Goal: Information Seeking & Learning: Find contact information

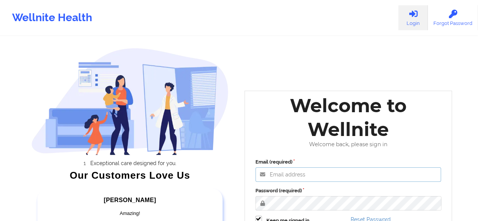
type input "[EMAIL_ADDRESS][PERSON_NAME][DOMAIN_NAME]"
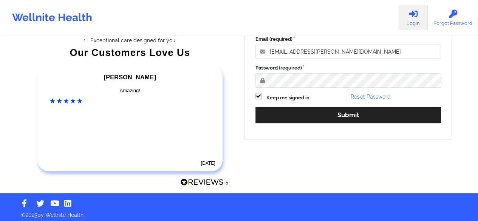
scroll to position [126, 0]
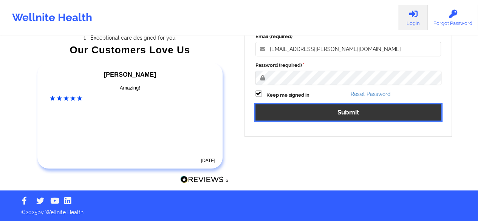
click at [333, 112] on button "Submit" at bounding box center [349, 112] width 186 height 16
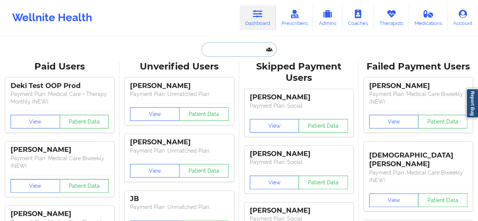
click at [251, 48] on input "text" at bounding box center [239, 49] width 75 height 14
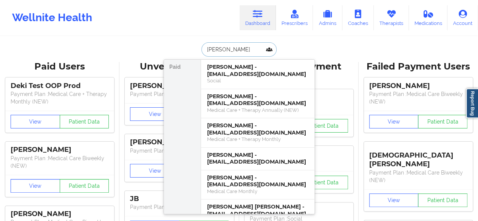
type input "[PERSON_NAME]"
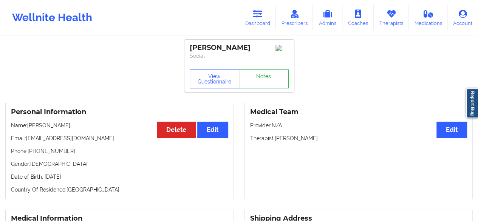
click at [256, 84] on link "Notes" at bounding box center [264, 79] width 50 height 19
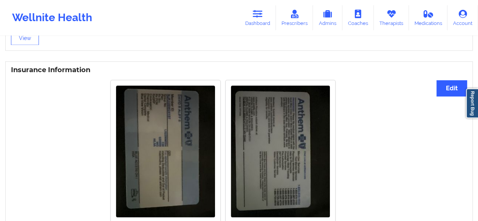
scroll to position [537, 0]
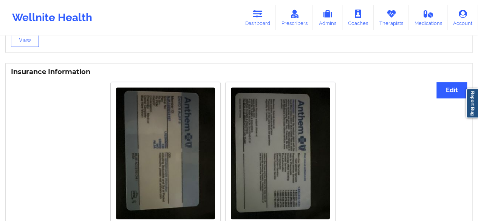
click at [252, 150] on img at bounding box center [280, 153] width 99 height 132
click at [304, 148] on img at bounding box center [280, 153] width 99 height 132
click at [207, 126] on img at bounding box center [165, 153] width 99 height 132
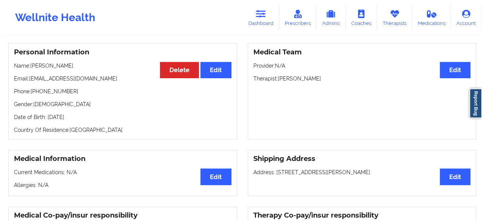
scroll to position [0, 0]
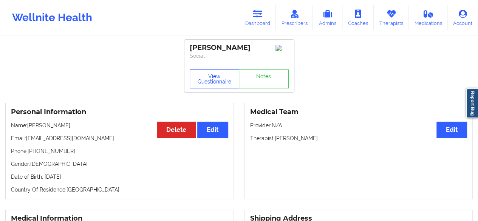
click at [207, 79] on button "View Questionnaire" at bounding box center [215, 79] width 50 height 19
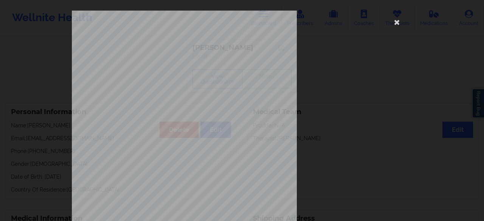
scroll to position [139, 0]
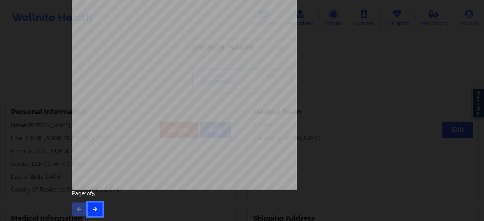
click at [92, 207] on icon "button" at bounding box center [95, 209] width 6 height 5
click at [95, 208] on icon "button" at bounding box center [95, 209] width 6 height 5
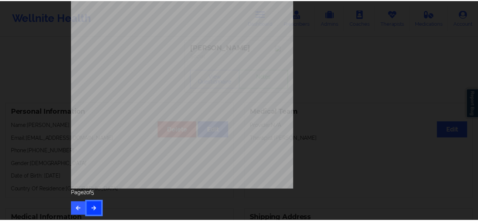
scroll to position [0, 0]
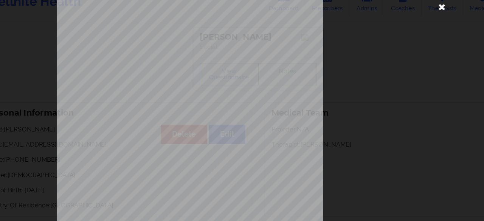
click at [398, 26] on icon at bounding box center [397, 22] width 12 height 12
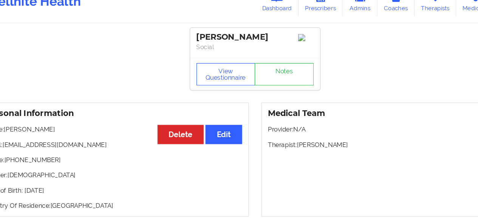
click at [402, 35] on div "Wellnite Health Dashboard Prescribers Admins Coaches Therapists Medications Acc…" at bounding box center [239, 18] width 478 height 36
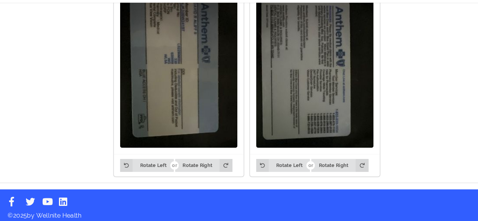
scroll to position [598, 0]
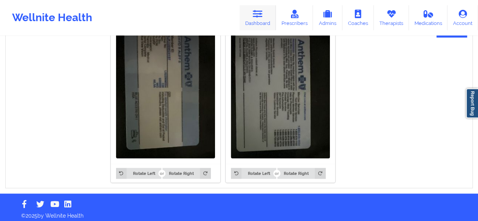
click at [258, 8] on link "Dashboard" at bounding box center [258, 17] width 36 height 25
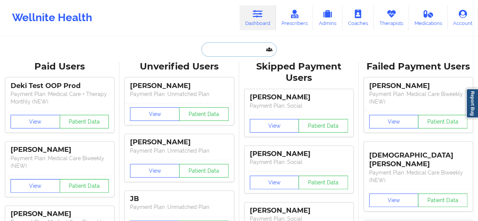
click at [238, 49] on input "text" at bounding box center [239, 49] width 75 height 14
paste input "[EMAIL_ADDRESS][DOMAIN_NAME]"
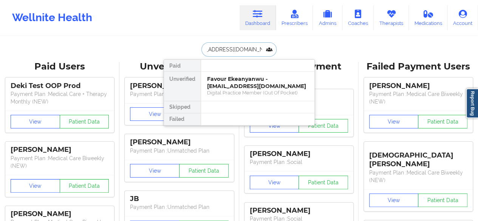
type input "[EMAIL_ADDRESS][DOMAIN_NAME]"
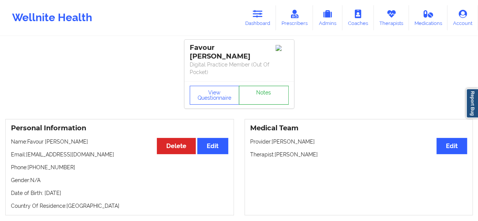
click at [266, 86] on link "Notes" at bounding box center [264, 95] width 50 height 19
click at [256, 17] on icon at bounding box center [258, 14] width 10 height 8
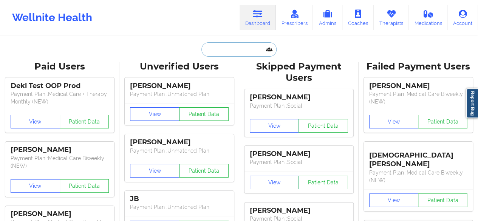
click at [236, 53] on input "text" at bounding box center [239, 49] width 75 height 14
paste input "[PERSON_NAME]"
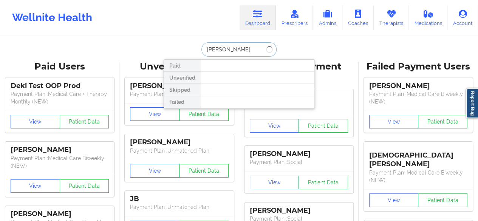
paste input "[PERSON_NAME]"
type input "[PERSON_NAME]"
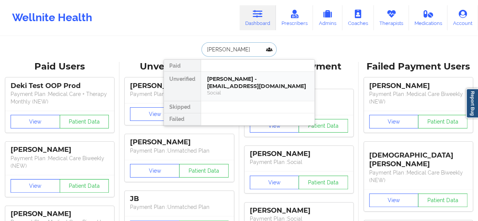
click at [240, 78] on div "[PERSON_NAME] - [EMAIL_ADDRESS][DOMAIN_NAME]" at bounding box center [257, 83] width 101 height 14
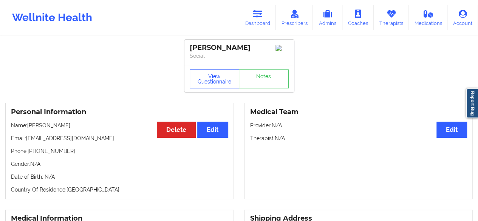
click at [221, 87] on button "View Questionnaire" at bounding box center [215, 79] width 50 height 19
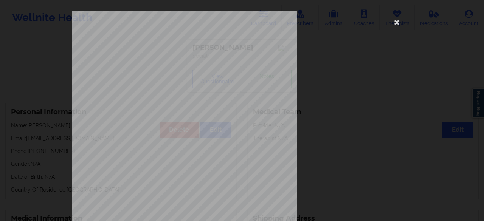
click at [482, 50] on div "[STREET_ADDRESS] What state do you live in ? [US_STATE] Full Name [PERSON_NAME]…" at bounding box center [242, 110] width 484 height 221
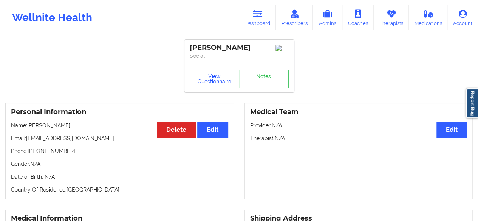
click at [214, 75] on button "View Questionnaire" at bounding box center [215, 79] width 50 height 19
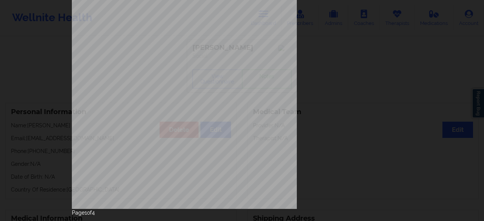
scroll to position [139, 0]
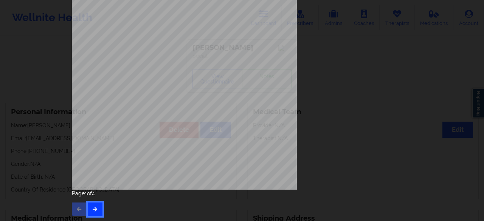
click at [93, 208] on icon "button" at bounding box center [95, 209] width 6 height 5
click at [96, 207] on icon "button" at bounding box center [95, 209] width 6 height 5
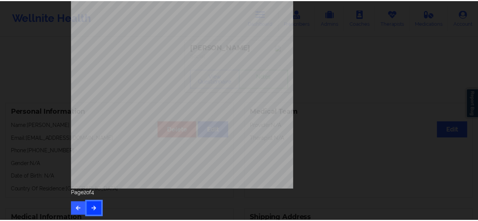
scroll to position [0, 0]
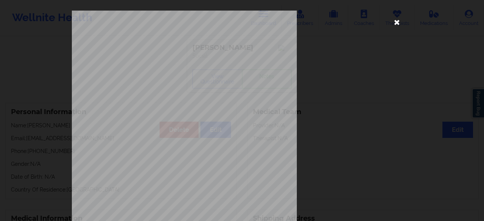
click at [397, 21] on icon at bounding box center [397, 22] width 12 height 12
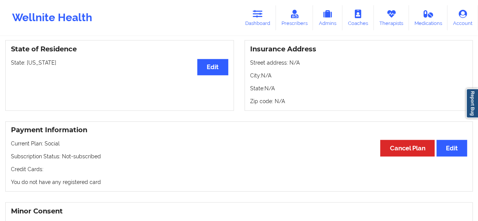
scroll to position [276, 0]
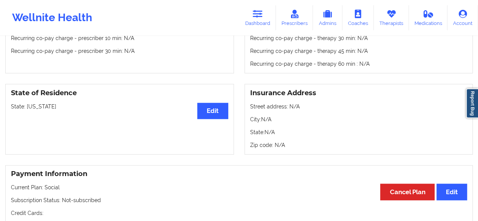
click at [471, 117] on link "Report Bug" at bounding box center [472, 104] width 12 height 30
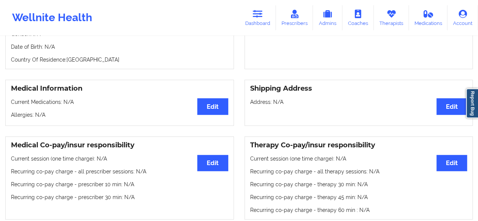
scroll to position [0, 0]
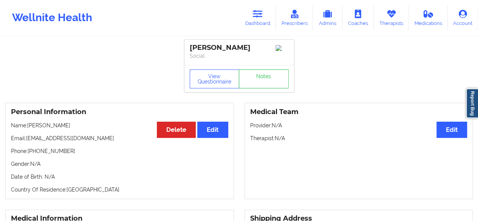
drag, startPoint x: 484, startPoint y: 41, endPoint x: 192, endPoint y: 173, distance: 320.5
click at [192, 173] on div "Personal Information Edit Delete Name: [PERSON_NAME] Email: [EMAIL_ADDRESS][DOM…" at bounding box center [119, 151] width 229 height 96
drag, startPoint x: 33, startPoint y: 154, endPoint x: 70, endPoint y: 154, distance: 37.1
click at [70, 154] on p "Phone: [PHONE_NUMBER]" at bounding box center [119, 152] width 217 height 8
copy p "[PHONE_NUMBER]"
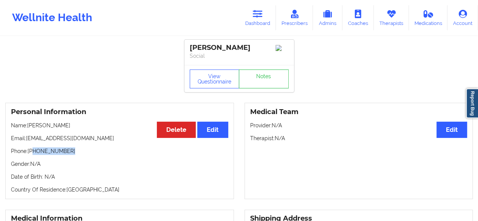
copy p "[PHONE_NUMBER]"
click at [249, 51] on div "[PERSON_NAME]" at bounding box center [239, 47] width 99 height 9
copy div "[PERSON_NAME]"
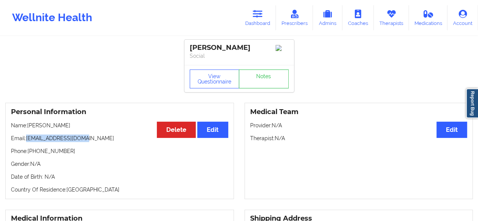
drag, startPoint x: 28, startPoint y: 140, endPoint x: 94, endPoint y: 140, distance: 65.8
click at [94, 140] on p "Email: [EMAIL_ADDRESS][DOMAIN_NAME]" at bounding box center [119, 139] width 217 height 8
copy p "[EMAIL_ADDRESS][DOMAIN_NAME]"
click at [259, 15] on icon at bounding box center [258, 14] width 10 height 8
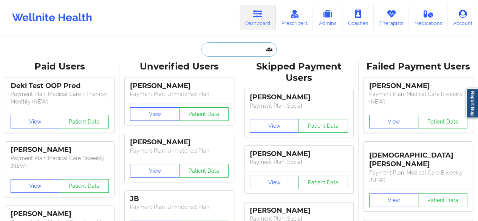
click at [247, 49] on input "text" at bounding box center [239, 49] width 75 height 14
paste input "[EMAIL_ADDRESS][DOMAIN_NAME]"
type input "[EMAIL_ADDRESS][DOMAIN_NAME]"
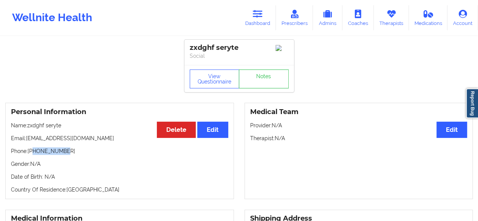
drag, startPoint x: 33, startPoint y: 155, endPoint x: 71, endPoint y: 152, distance: 38.7
click at [71, 152] on p "Phone: [PHONE_NUMBER]" at bounding box center [119, 152] width 217 height 8
copy p "9372173694"
drag, startPoint x: 29, startPoint y: 130, endPoint x: 72, endPoint y: 125, distance: 43.4
click at [72, 125] on p "Name: zxdghf seryte" at bounding box center [119, 126] width 217 height 8
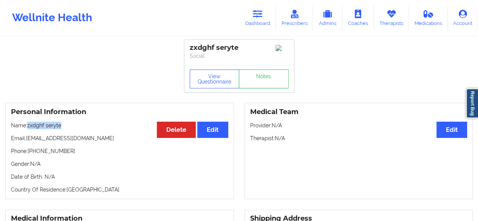
copy p "zxdghf seryte"
click at [57, 140] on p "Email: [EMAIL_ADDRESS][DOMAIN_NAME]" at bounding box center [119, 139] width 217 height 8
drag, startPoint x: 27, startPoint y: 142, endPoint x: 102, endPoint y: 142, distance: 75.3
click at [102, 142] on p "Email: [EMAIL_ADDRESS][DOMAIN_NAME]" at bounding box center [119, 139] width 217 height 8
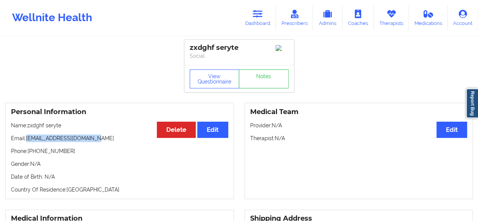
copy p "[EMAIL_ADDRESS][DOMAIN_NAME]"
click at [221, 80] on button "View Questionnaire" at bounding box center [215, 79] width 50 height 19
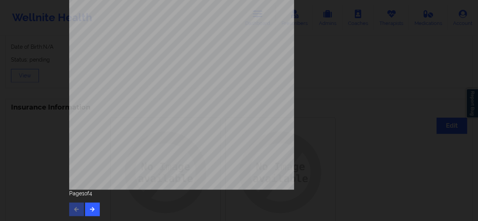
scroll to position [501, 0]
click at [85, 210] on button "button" at bounding box center [92, 210] width 15 height 14
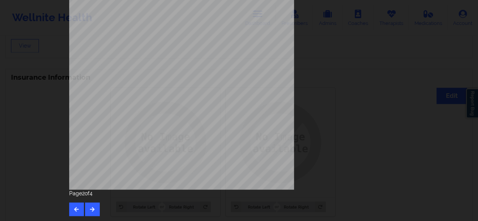
scroll to position [562, 0]
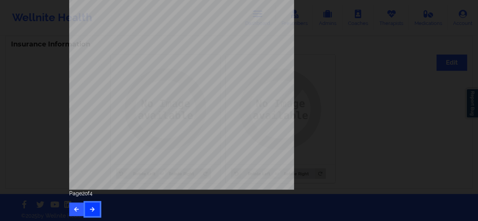
click at [89, 208] on icon "button" at bounding box center [92, 209] width 6 height 5
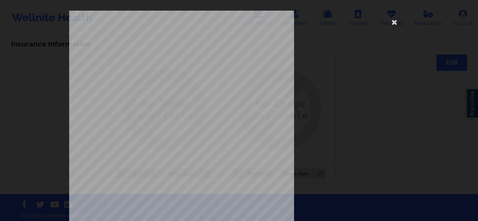
click at [157, 115] on span "Payment plan chosen by patient" at bounding box center [175, 113] width 57 height 4
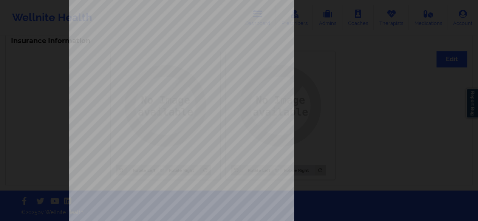
scroll to position [33, 0]
click at [321, 84] on div "This patient has not provided the type of insurance Insurance Member ID for pat…" at bounding box center [239, 136] width 340 height 318
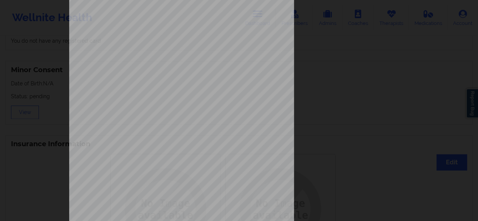
scroll to position [0, 0]
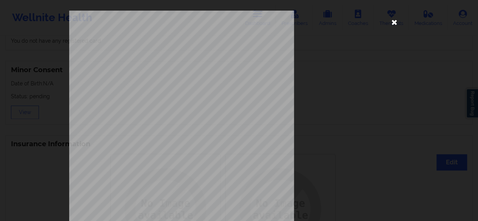
click at [393, 25] on icon at bounding box center [394, 22] width 12 height 12
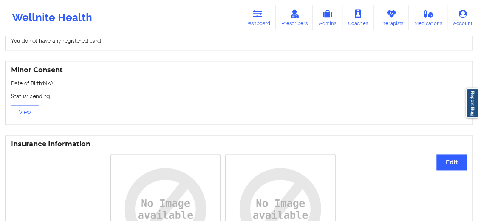
click at [370, 61] on div "Minor Consent Date of Birth: N/A Status: pending View" at bounding box center [239, 93] width 478 height 75
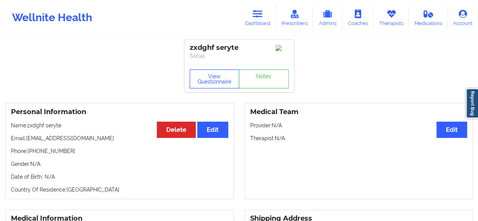
click at [224, 83] on button "View Questionnaire" at bounding box center [215, 79] width 50 height 19
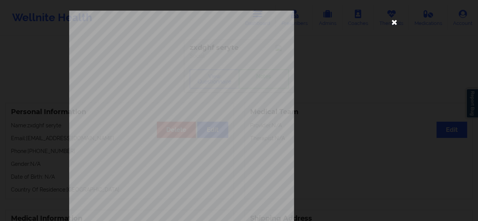
click at [394, 23] on icon at bounding box center [394, 22] width 12 height 12
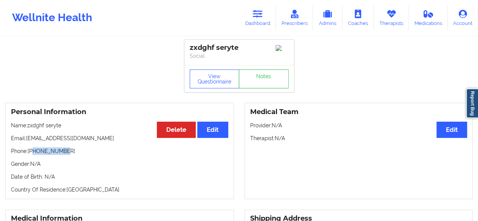
drag, startPoint x: 33, startPoint y: 153, endPoint x: 68, endPoint y: 152, distance: 34.8
click at [68, 152] on p "Phone: [PHONE_NUMBER]" at bounding box center [119, 152] width 217 height 8
copy p "9372173694"
click at [210, 48] on div "zxdghf seryte" at bounding box center [239, 47] width 99 height 9
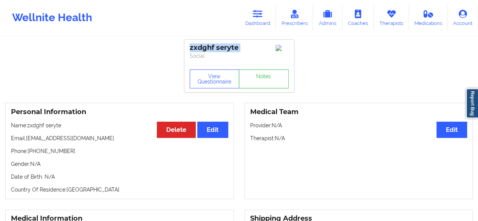
click at [210, 48] on div "zxdghf seryte" at bounding box center [239, 47] width 99 height 9
copy div "zxdghf seryte"
click at [266, 13] on link "Dashboard" at bounding box center [258, 17] width 36 height 25
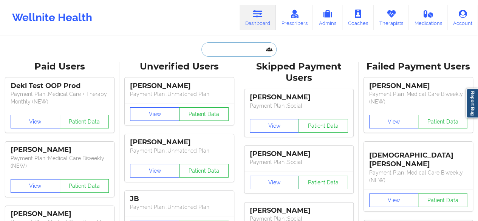
click at [236, 51] on input "text" at bounding box center [239, 49] width 75 height 14
paste input "[EMAIL_ADDRESS][PERSON_NAME][DOMAIN_NAME]"
type input "[EMAIL_ADDRESS][PERSON_NAME][DOMAIN_NAME]"
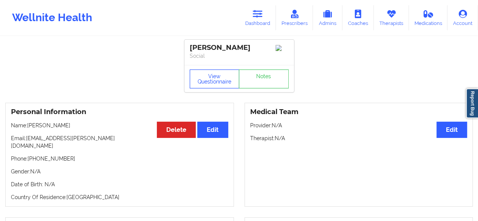
click at [207, 84] on button "View Questionnaire" at bounding box center [215, 79] width 50 height 19
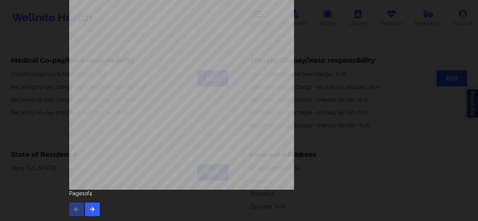
scroll to position [228, 0]
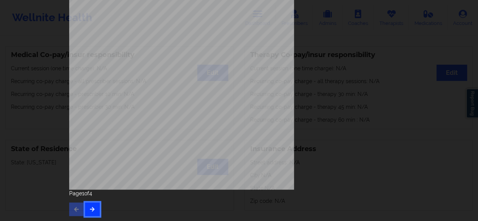
click at [95, 213] on button "button" at bounding box center [92, 210] width 15 height 14
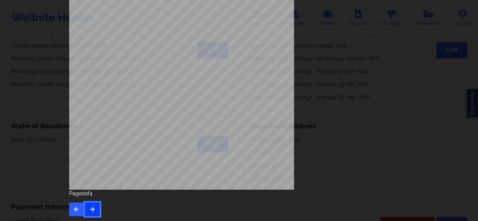
scroll to position [273, 0]
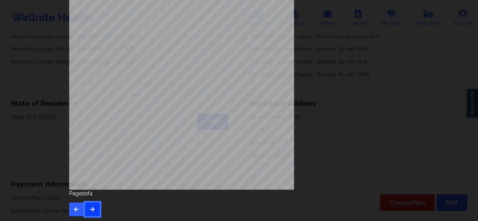
click at [92, 208] on icon "button" at bounding box center [92, 209] width 6 height 5
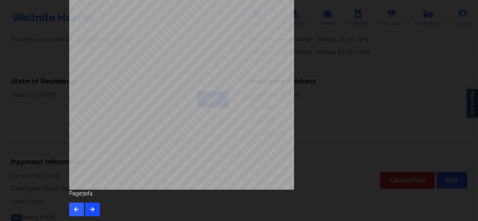
scroll to position [319, 0]
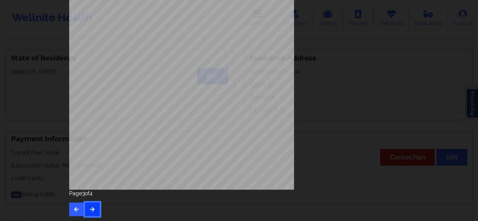
click at [92, 205] on button "button" at bounding box center [92, 210] width 15 height 14
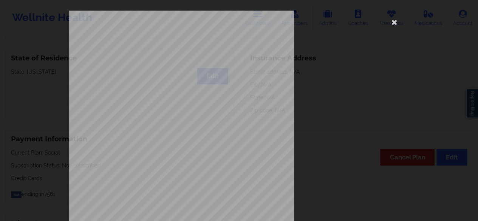
click at [361, 51] on div "Please feel free to provide us with any other additional details that have led …" at bounding box center [239, 170] width 340 height 318
click at [392, 25] on icon at bounding box center [394, 22] width 12 height 12
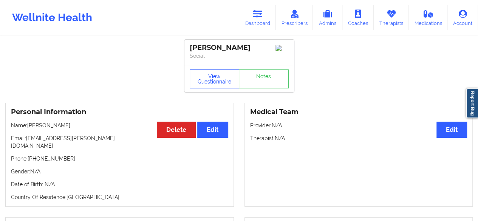
click at [222, 82] on button "View Questionnaire" at bounding box center [215, 79] width 50 height 19
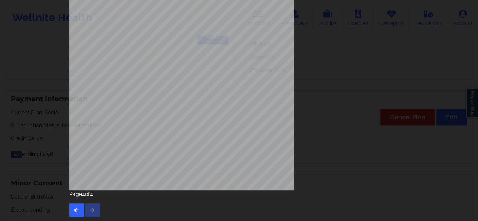
scroll to position [139, 0]
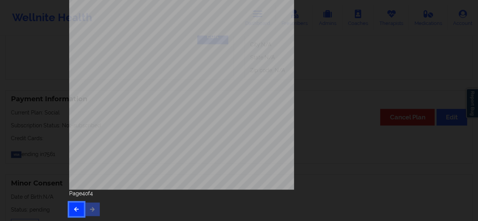
click at [69, 207] on button "button" at bounding box center [76, 210] width 15 height 14
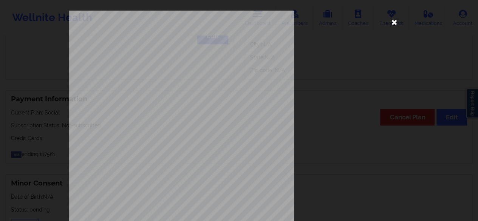
click at [389, 22] on icon at bounding box center [394, 22] width 12 height 12
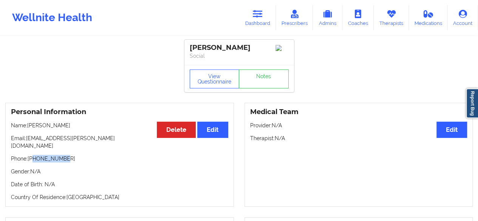
drag, startPoint x: 33, startPoint y: 153, endPoint x: 74, endPoint y: 151, distance: 41.7
click at [74, 155] on p "Phone: [PHONE_NUMBER]" at bounding box center [119, 159] width 217 height 8
copy p "9835053111"
drag, startPoint x: 31, startPoint y: 151, endPoint x: 64, endPoint y: 153, distance: 33.4
click at [64, 155] on p "Phone: [PHONE_NUMBER]" at bounding box center [119, 159] width 217 height 8
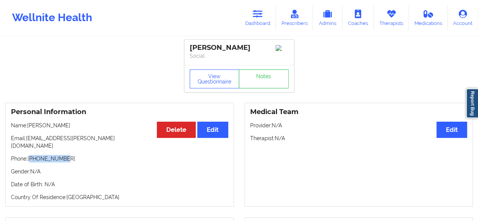
click at [64, 155] on p "Phone: [PHONE_NUMBER]" at bounding box center [119, 159] width 217 height 8
drag, startPoint x: 64, startPoint y: 153, endPoint x: 29, endPoint y: 153, distance: 35.2
click at [29, 155] on p "Phone: [PHONE_NUMBER]" at bounding box center [119, 159] width 217 height 8
click at [42, 156] on p "Phone: [PHONE_NUMBER]" at bounding box center [119, 159] width 217 height 8
click at [253, 11] on link "Dashboard" at bounding box center [258, 17] width 36 height 25
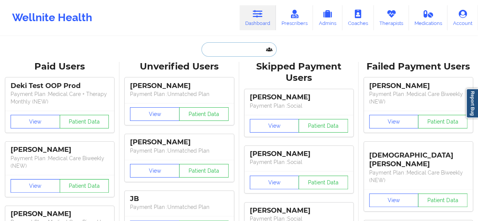
click at [226, 48] on input "text" at bounding box center [239, 49] width 75 height 14
paste input "[PERSON_NAME][EMAIL_ADDRESS][DOMAIN_NAME]"
type input "[PERSON_NAME][EMAIL_ADDRESS][DOMAIN_NAME]"
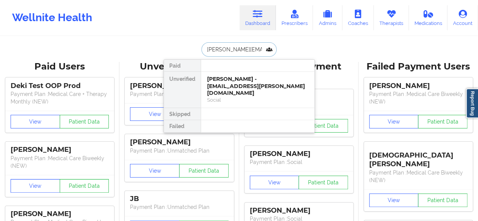
scroll to position [0, 5]
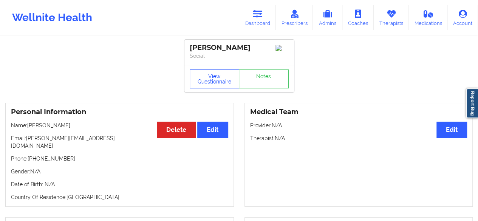
click at [207, 78] on button "View Questionnaire" at bounding box center [215, 79] width 50 height 19
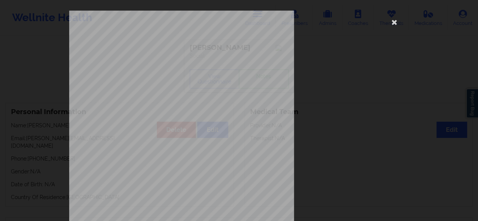
scroll to position [139, 0]
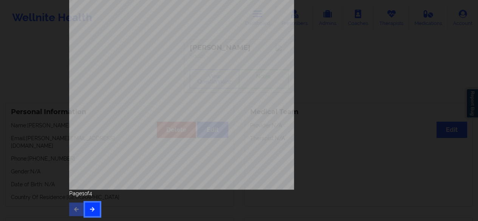
click at [94, 210] on button "button" at bounding box center [92, 210] width 15 height 14
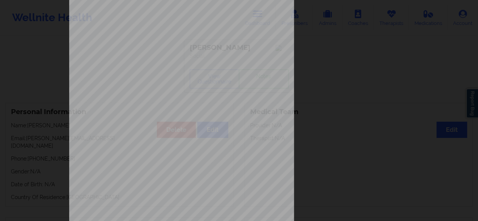
scroll to position [136, 0]
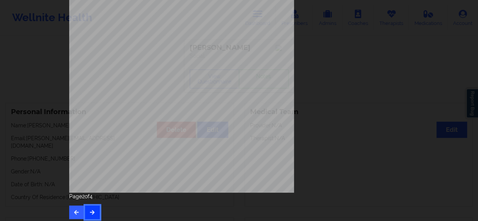
click at [89, 210] on icon "button" at bounding box center [92, 212] width 6 height 5
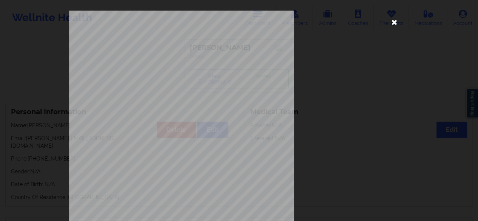
click at [393, 21] on icon at bounding box center [394, 22] width 12 height 12
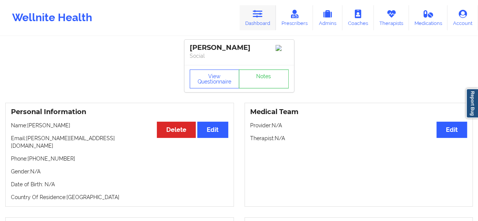
click at [258, 5] on link "Dashboard" at bounding box center [258, 17] width 36 height 25
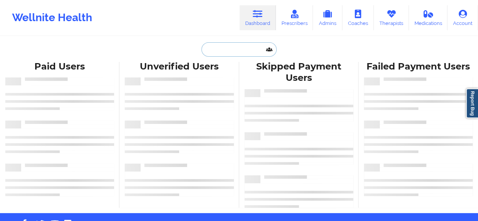
click at [208, 50] on input "text" at bounding box center [239, 49] width 75 height 14
paste input "GOLDLEAFFRAMING@HOTMAIL.COM"
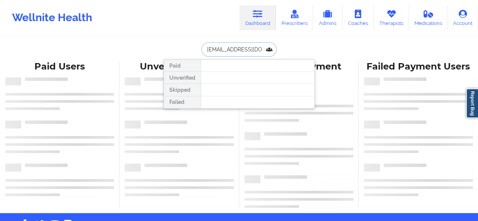
scroll to position [0, 32]
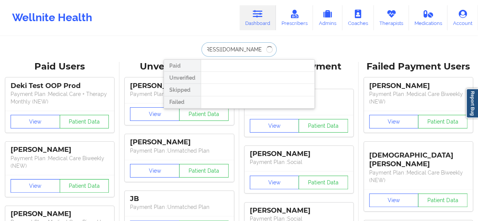
type input "GOLDLEAFFRAMING@HOTMAIL.COM"
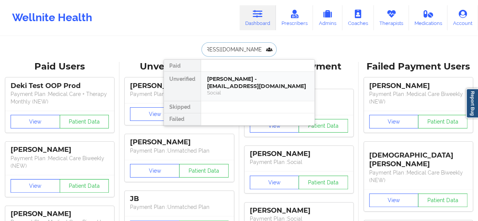
click at [230, 84] on div "Mary A Roche - goldleafframing@hotmail.com" at bounding box center [257, 83] width 101 height 14
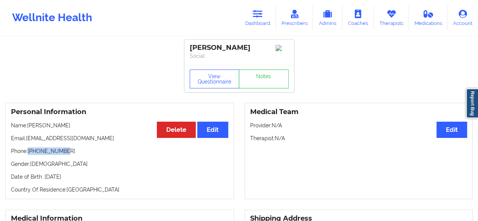
drag, startPoint x: 28, startPoint y: 154, endPoint x: 75, endPoint y: 148, distance: 47.3
click at [75, 148] on div "Personal Information Edit Delete Name: Mary A Roche Email: goldleafframing@hotm…" at bounding box center [119, 151] width 229 height 96
copy p "+15136598099"
